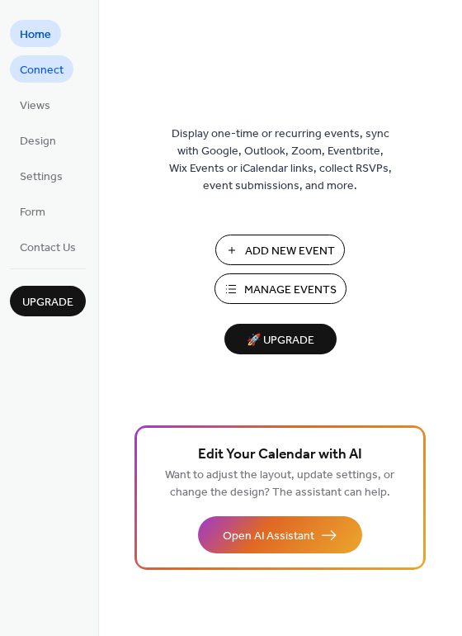
click at [42, 73] on span "Connect" at bounding box center [42, 70] width 44 height 17
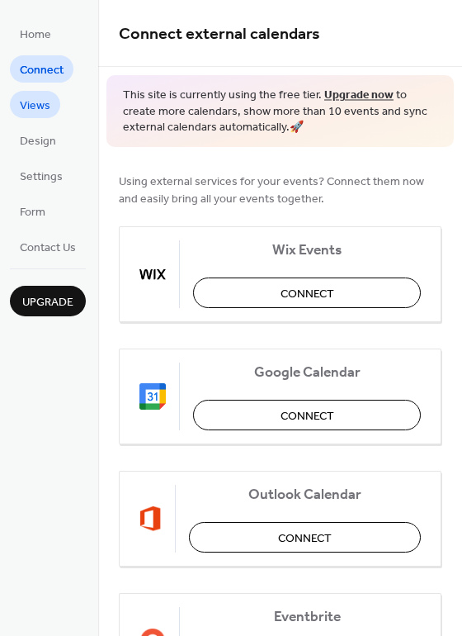
click at [40, 100] on span "Views" at bounding box center [35, 105] width 31 height 17
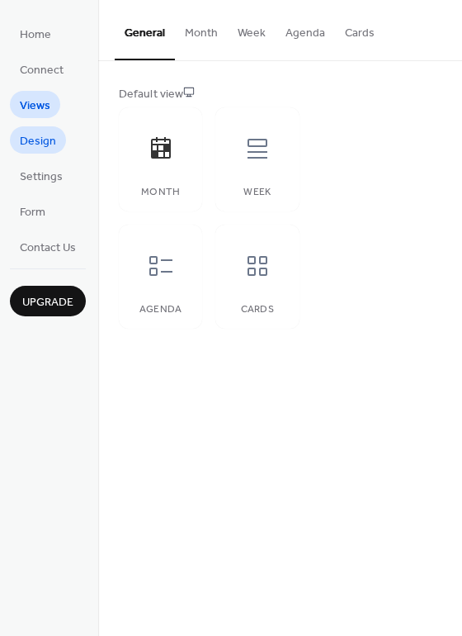
click at [52, 140] on span "Design" at bounding box center [38, 141] width 36 height 17
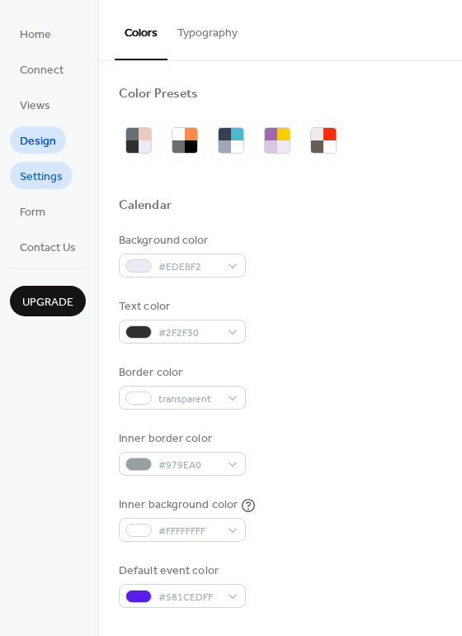
click at [55, 173] on span "Settings" at bounding box center [41, 176] width 43 height 17
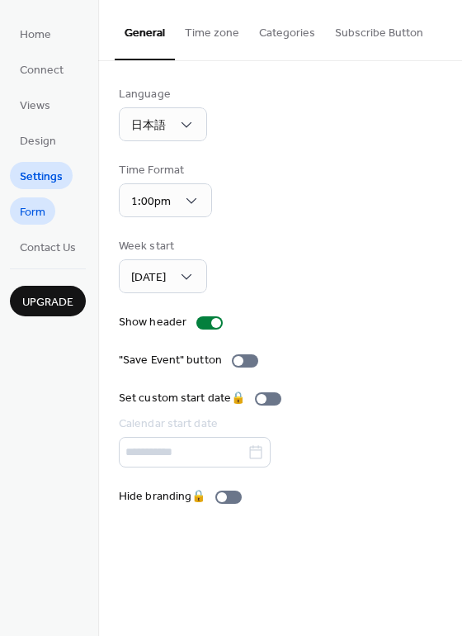
click at [47, 206] on link "Form" at bounding box center [32, 210] width 45 height 27
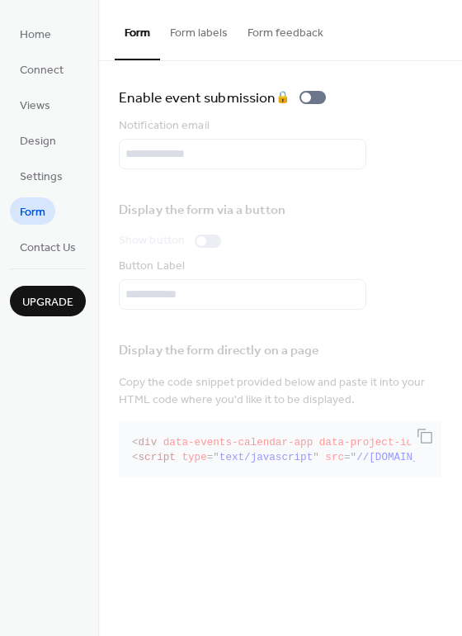
click at [207, 31] on button "Form labels" at bounding box center [199, 29] width 78 height 59
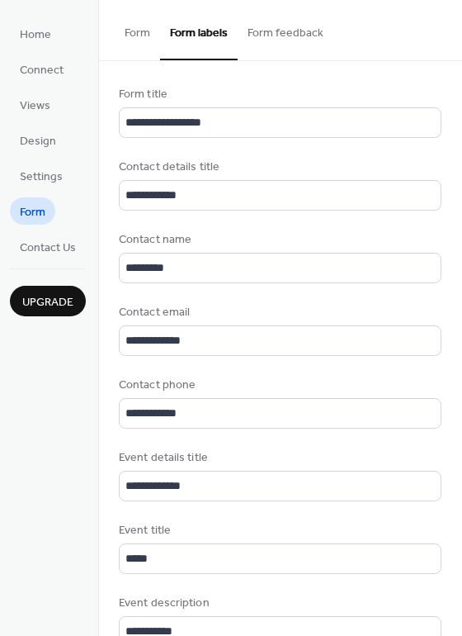
click at [270, 33] on button "Form feedback" at bounding box center [286, 29] width 96 height 59
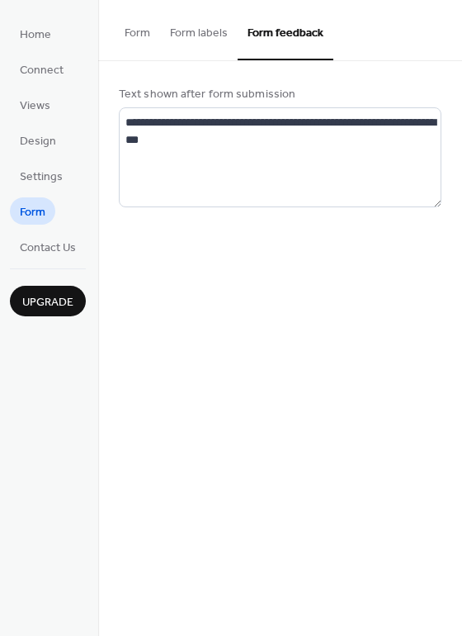
click at [127, 30] on button "Form" at bounding box center [137, 29] width 45 height 59
